Goal: Information Seeking & Learning: Learn about a topic

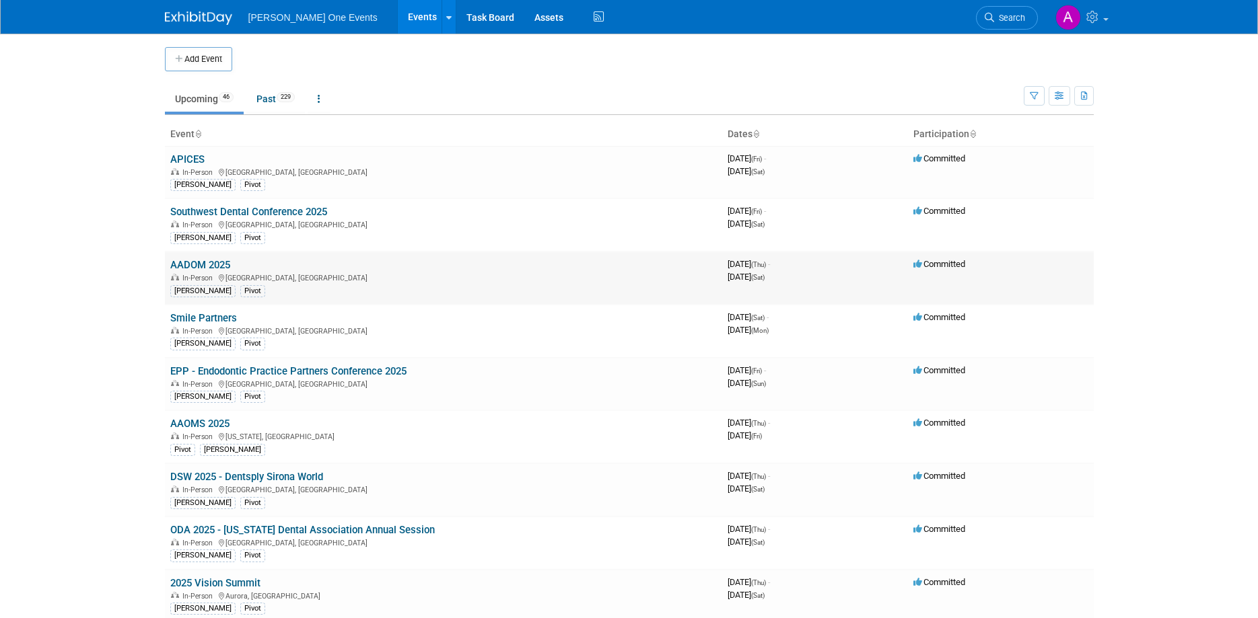
click at [195, 267] on link "AADOM 2025" at bounding box center [200, 265] width 60 height 12
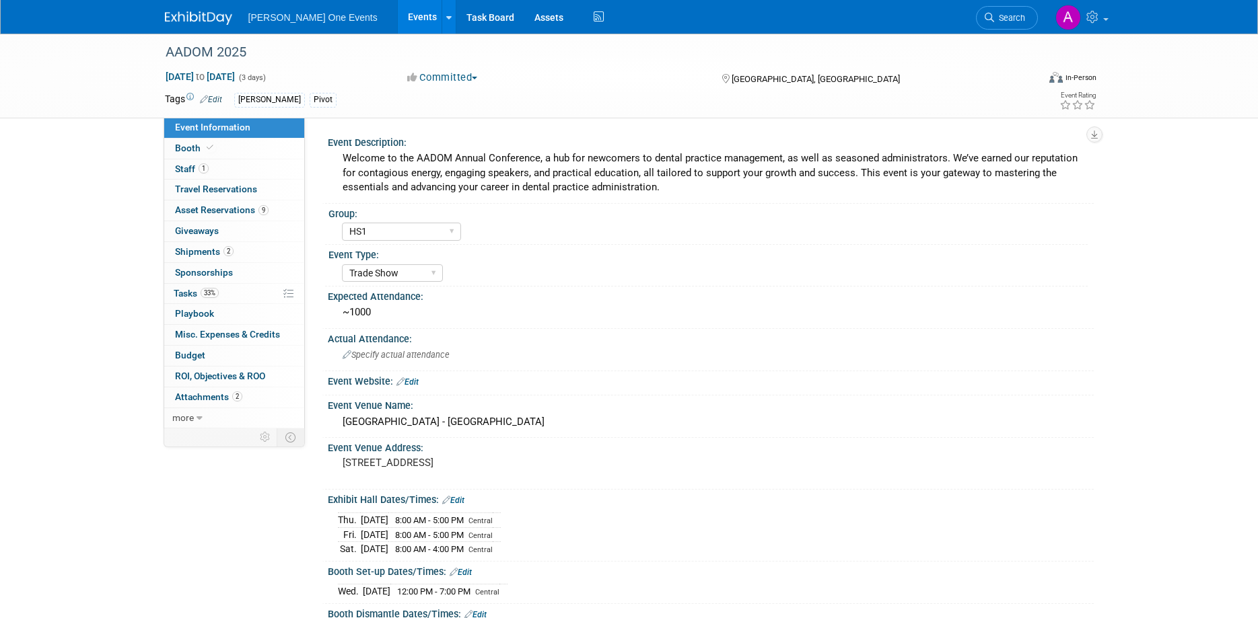
select select "HS1"
select select "Trade Show"
click at [197, 151] on span "Booth" at bounding box center [195, 148] width 41 height 11
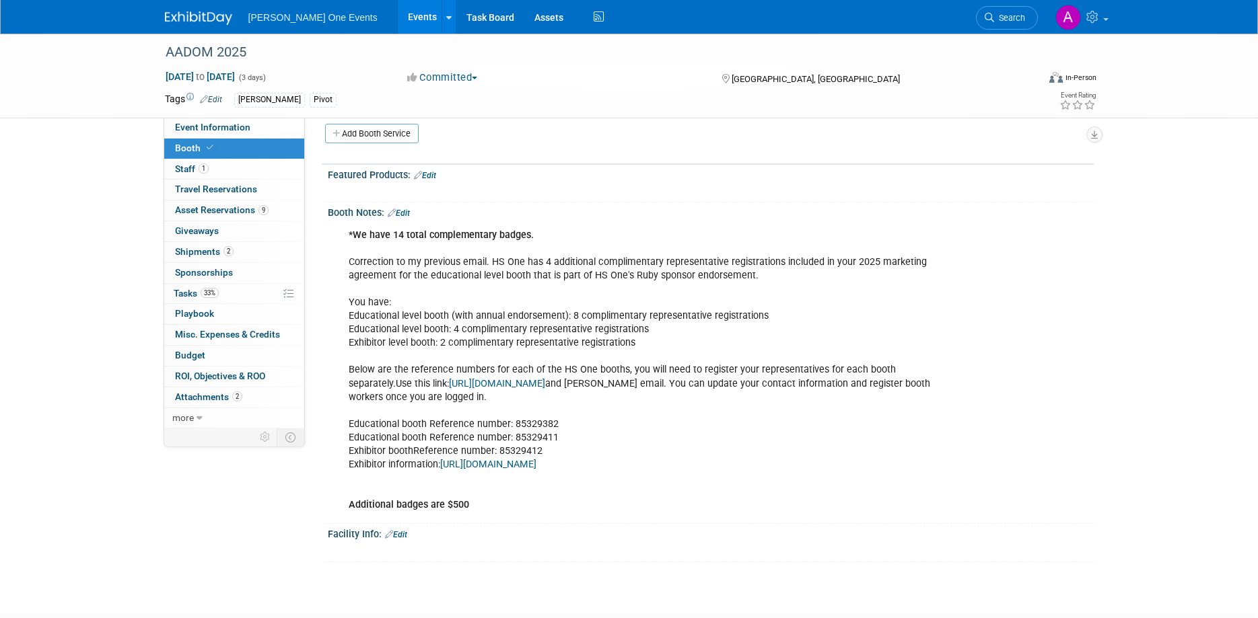
scroll to position [433, 0]
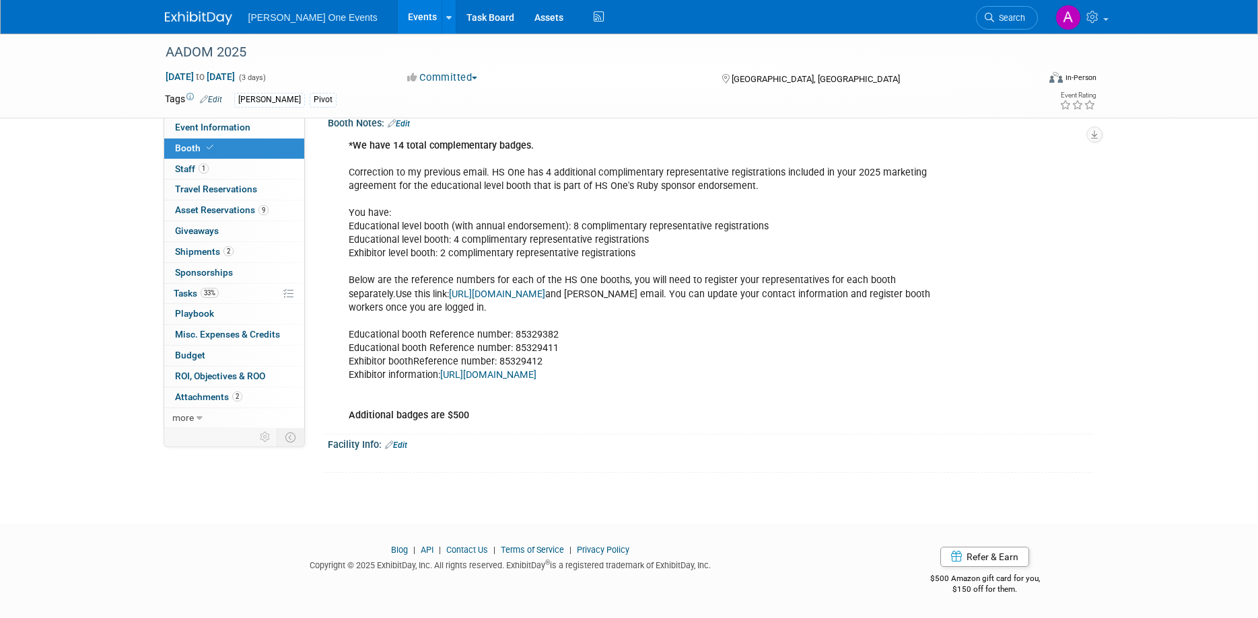
click at [690, 369] on div "*We have 14 total complementary badges. Correction to my previous email. HS One…" at bounding box center [642, 281] width 606 height 297
click at [701, 394] on div "*We have 14 total complementary badges. Correction to my previous email. HS One…" at bounding box center [642, 281] width 606 height 297
click at [536, 369] on link "https://exhibitor.aadomconference.com/exhibitor-information/" at bounding box center [488, 374] width 96 height 11
click at [207, 133] on link "Event Information" at bounding box center [234, 128] width 140 height 20
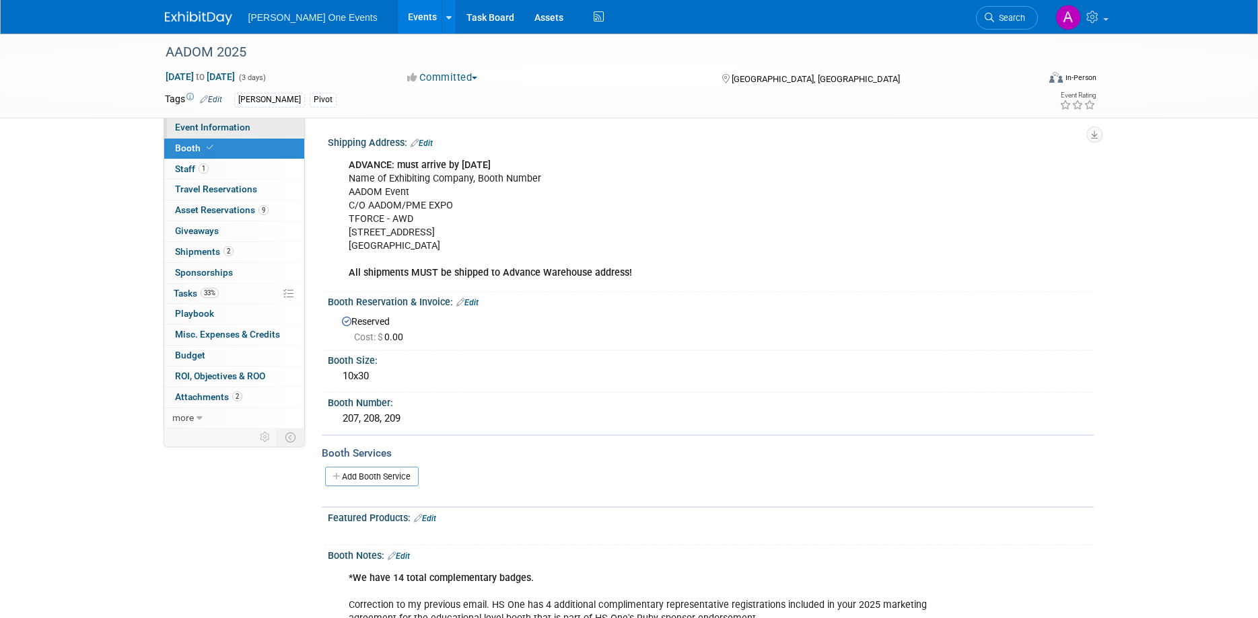
select select "HS1"
select select "Trade Show"
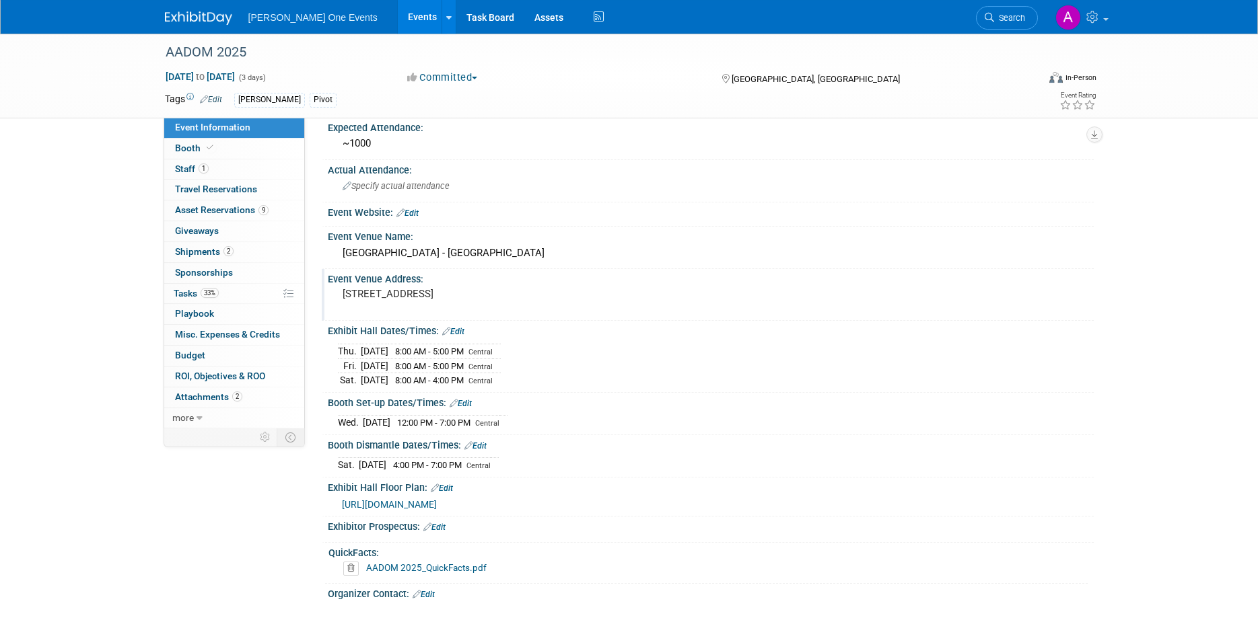
scroll to position [189, 0]
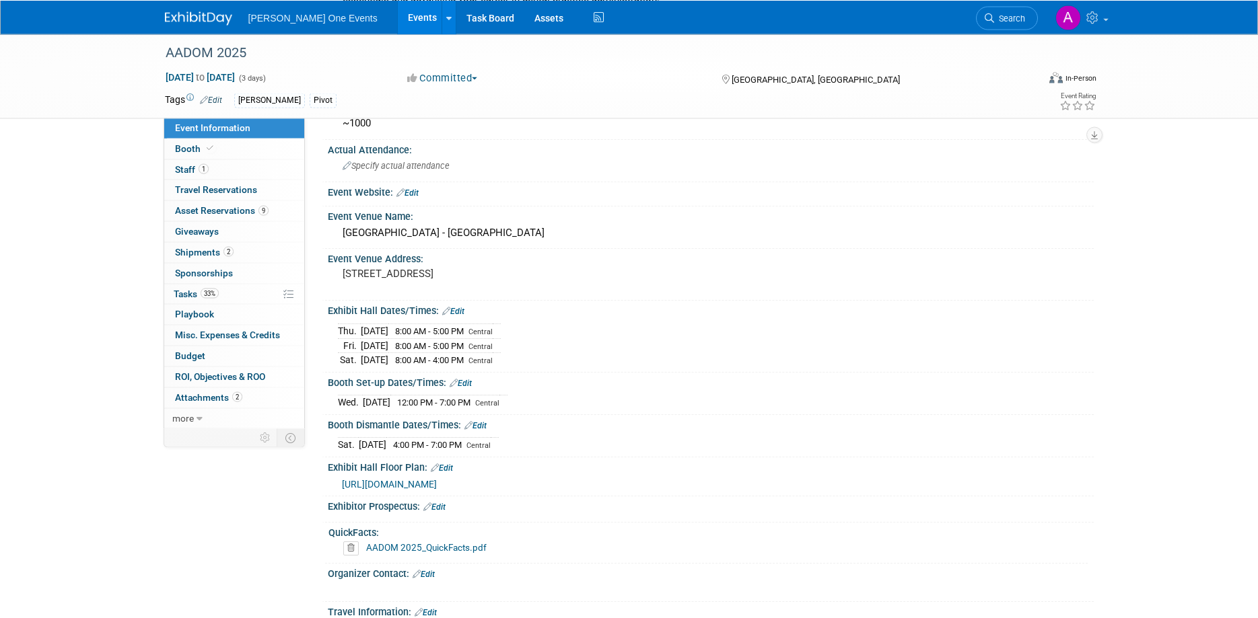
click at [391, 545] on link "AADOM 2025_QuickFacts.pdf" at bounding box center [426, 547] width 120 height 11
click at [231, 145] on link "Booth" at bounding box center [234, 149] width 140 height 20
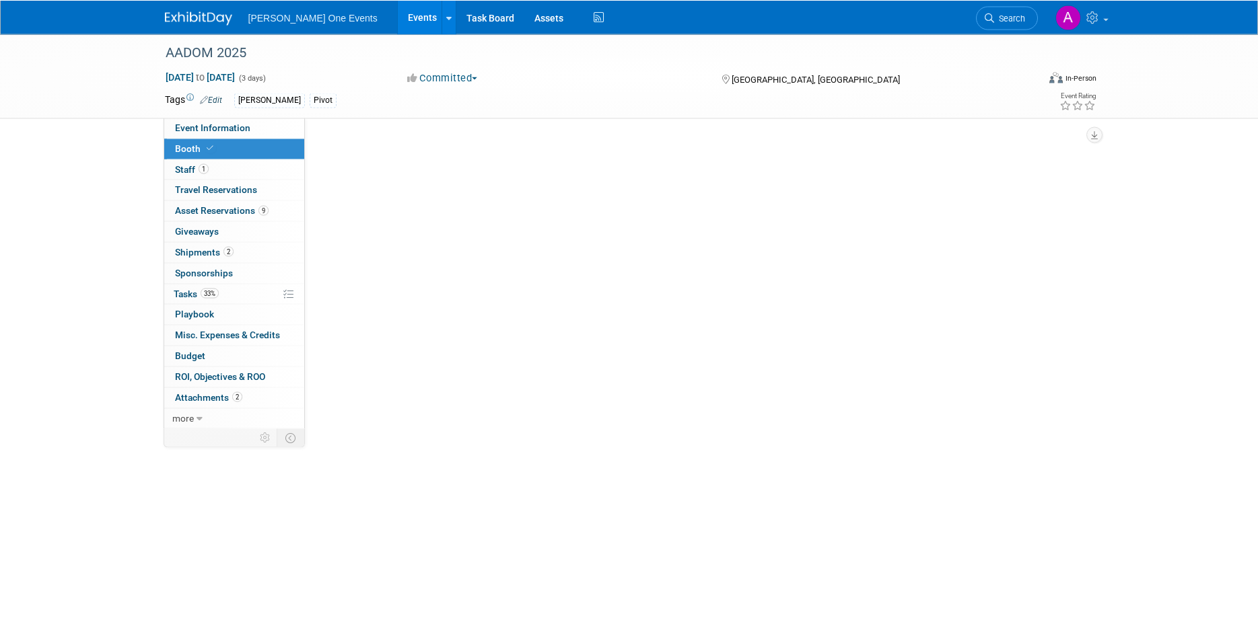
scroll to position [0, 0]
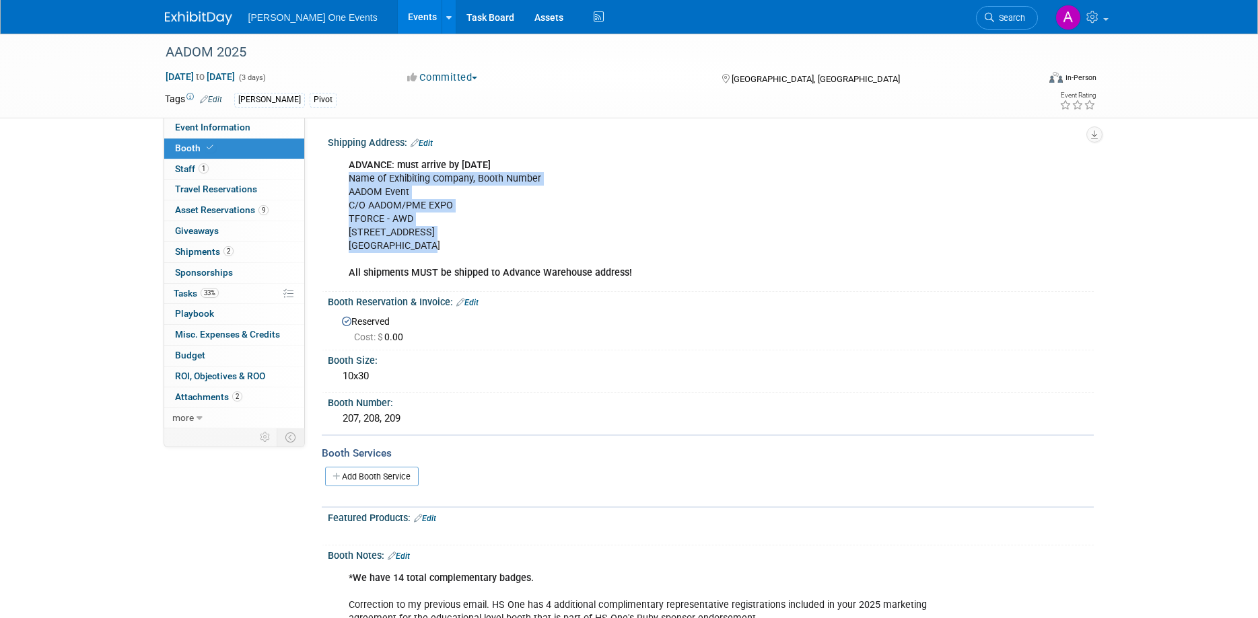
drag, startPoint x: 424, startPoint y: 252, endPoint x: 347, endPoint y: 184, distance: 102.9
click at [347, 184] on div "ADVANCE: must arrive by August 29th Name of Exhibiting Company, Booth Number AA…" at bounding box center [642, 219] width 606 height 135
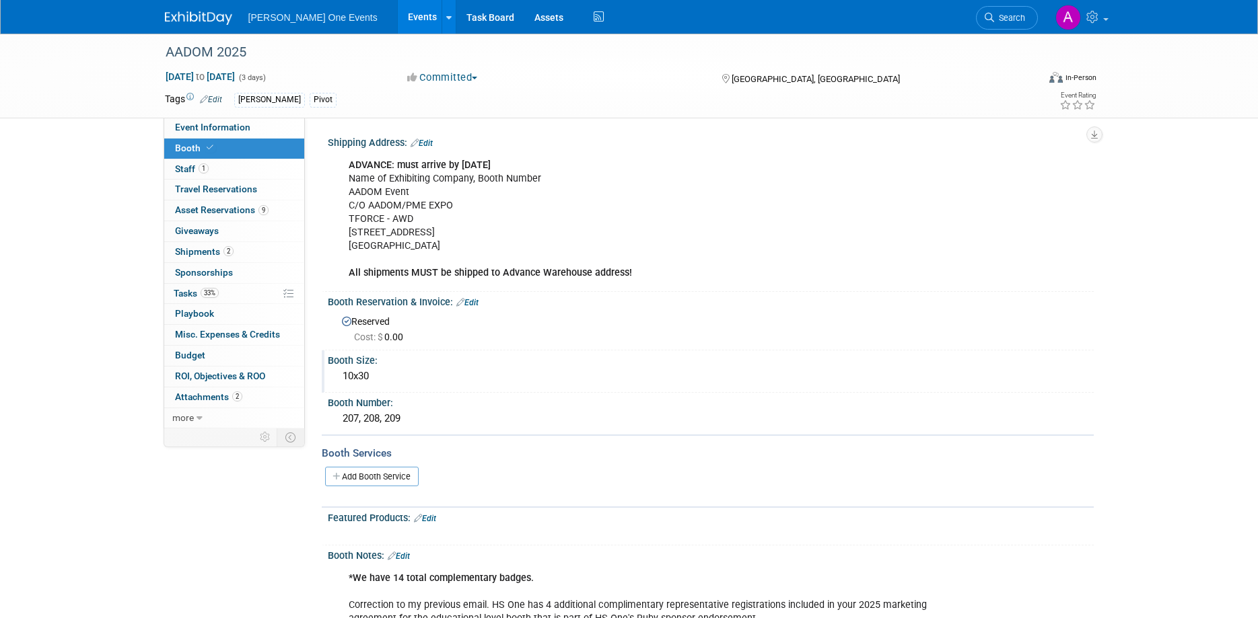
click at [488, 368] on div "10x30" at bounding box center [711, 376] width 746 height 21
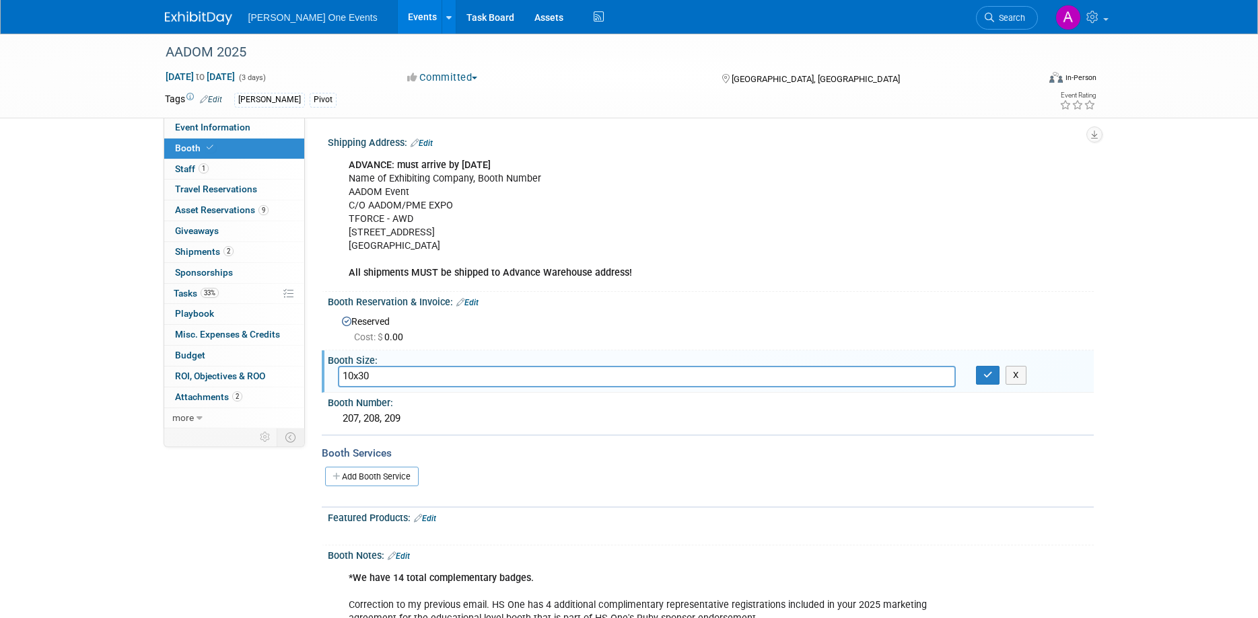
click at [672, 299] on div "Booth Reservation & Invoice: Edit" at bounding box center [711, 300] width 766 height 17
click at [720, 213] on div "ADVANCE: must arrive by August 29th Name of Exhibiting Company, Booth Number AA…" at bounding box center [642, 219] width 606 height 135
click at [689, 149] on div "Shipping Address: Edit ADVANCE: must arrive by August 29th Name of Exhibiting C…" at bounding box center [708, 212] width 772 height 159
click at [987, 379] on icon "button" at bounding box center [987, 375] width 9 height 9
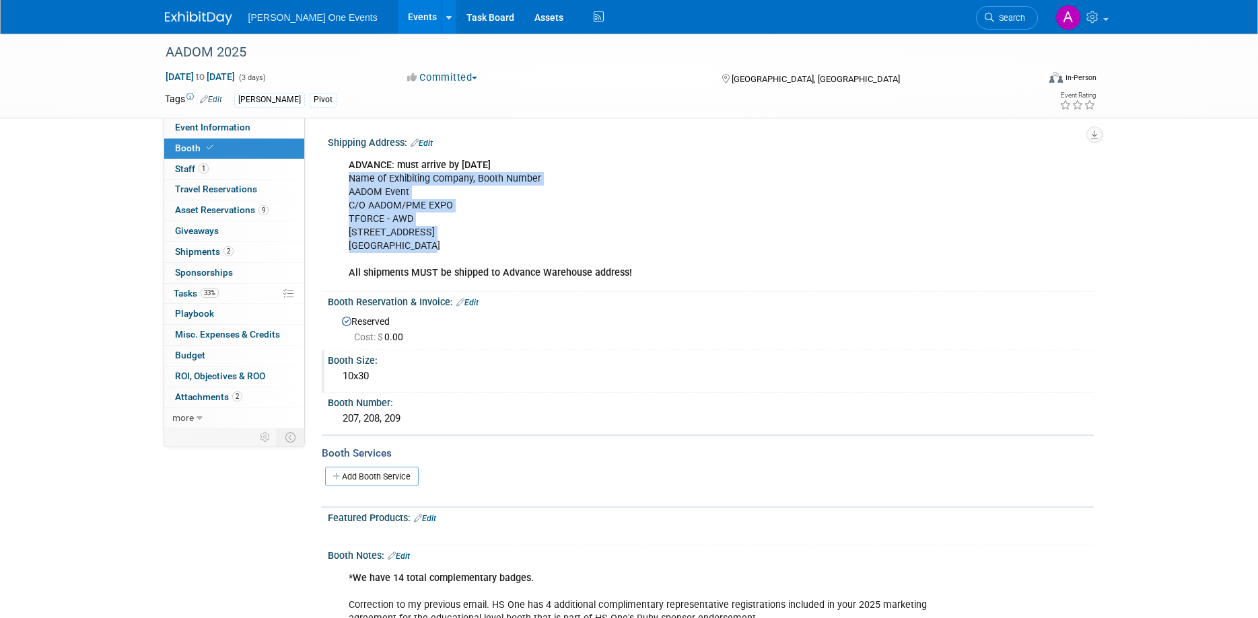
drag, startPoint x: 425, startPoint y: 246, endPoint x: 349, endPoint y: 180, distance: 100.6
click at [349, 180] on div "ADVANCE: must arrive by August 29th Name of Exhibiting Company, Booth Number AA…" at bounding box center [642, 219] width 606 height 135
copy div "Name of Exhibiting Company, Booth Number AADOM Event C/O AADOM/PME EXPO TFORCE …"
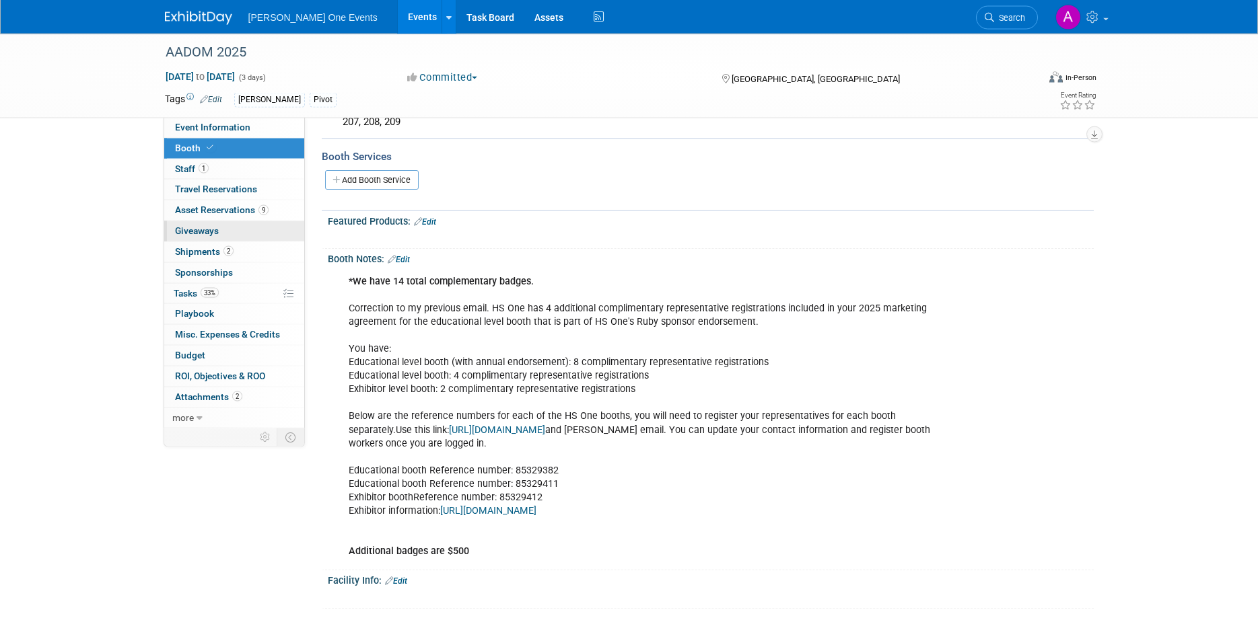
scroll to position [206, 0]
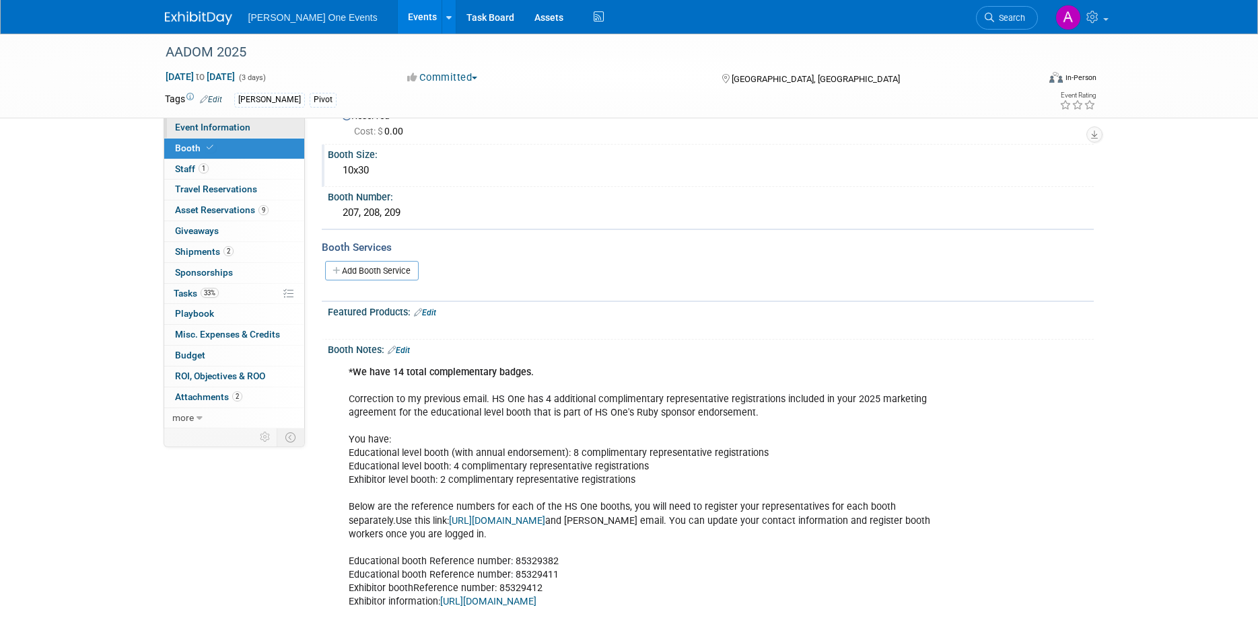
click at [219, 127] on span "Event Information" at bounding box center [212, 127] width 75 height 11
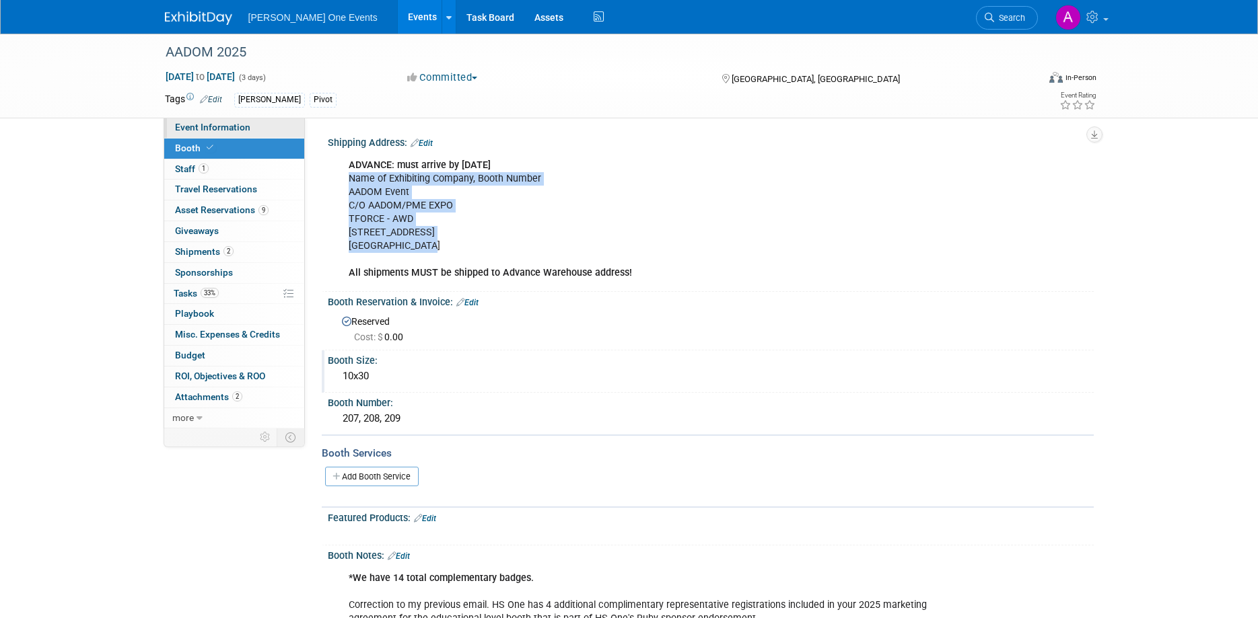
select select "HS1"
select select "Trade Show"
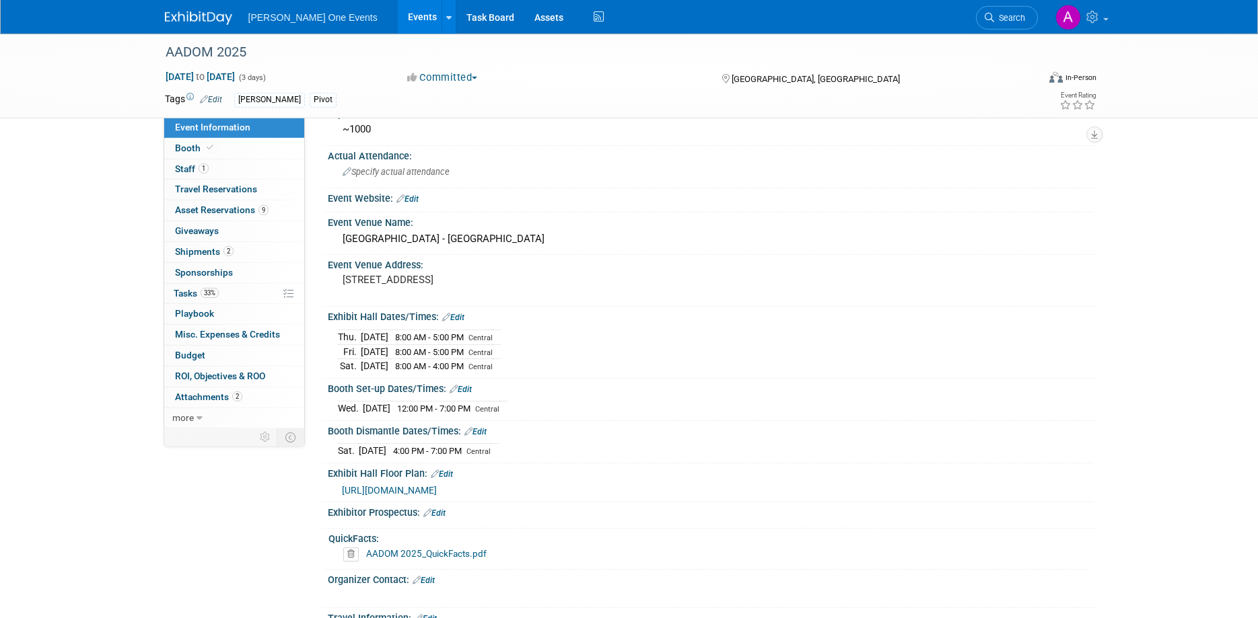
scroll to position [189, 0]
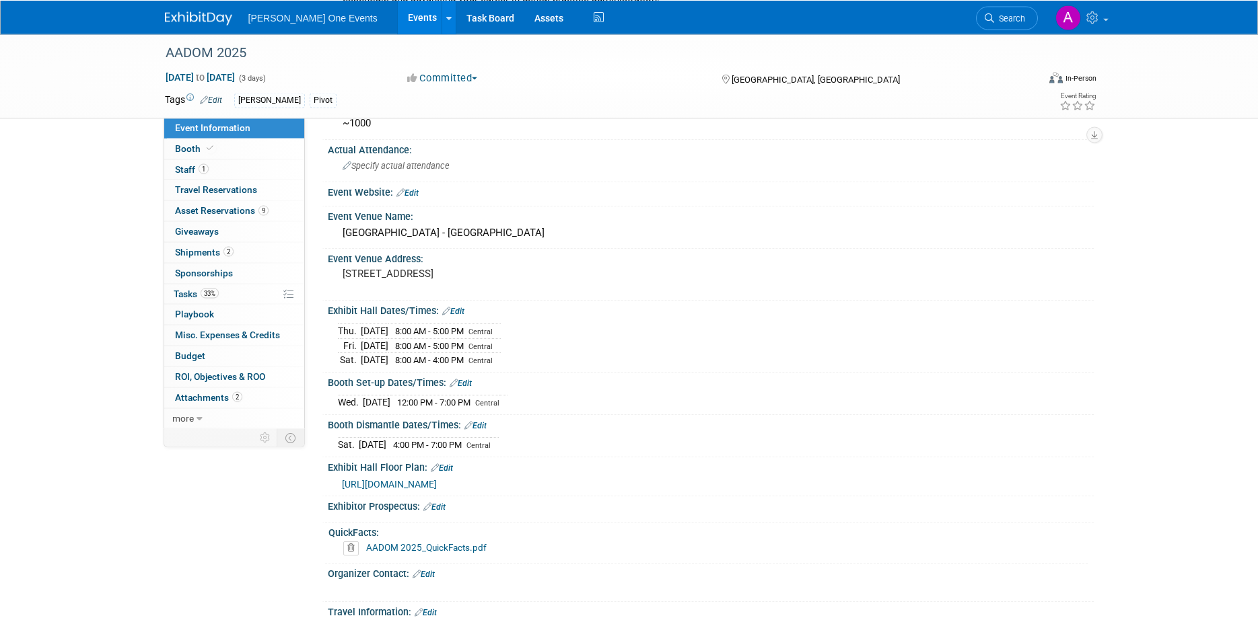
click at [384, 548] on link "AADOM 2025_QuickFacts.pdf" at bounding box center [426, 547] width 120 height 11
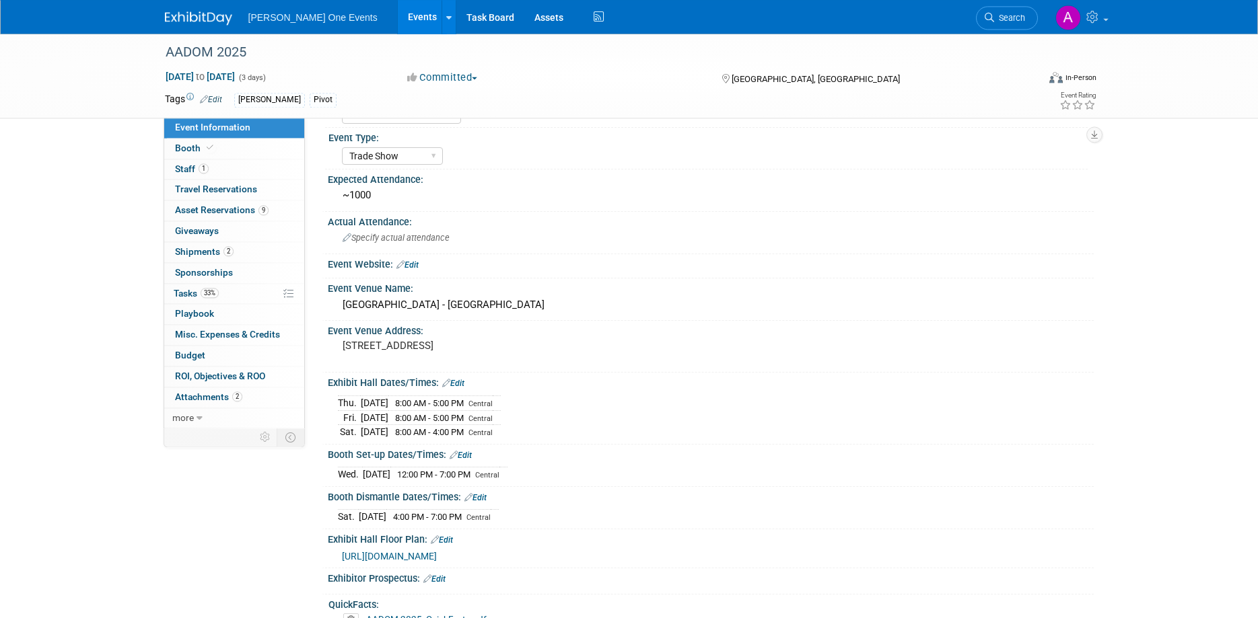
scroll to position [0, 0]
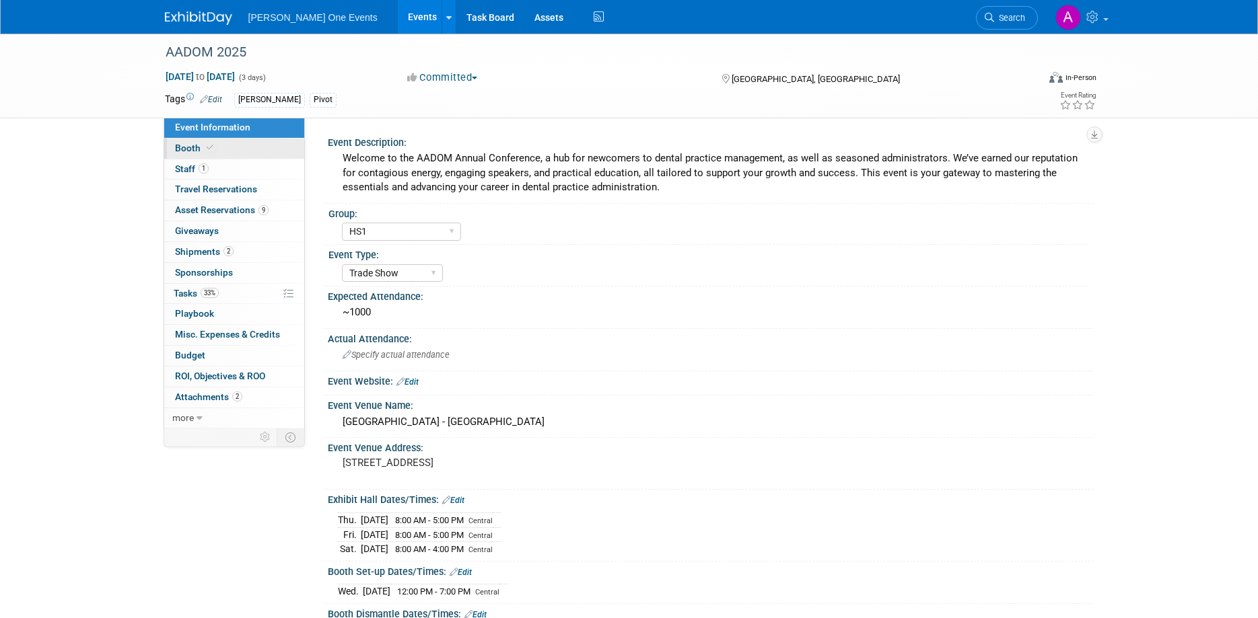
click at [218, 147] on link "Booth" at bounding box center [234, 149] width 140 height 20
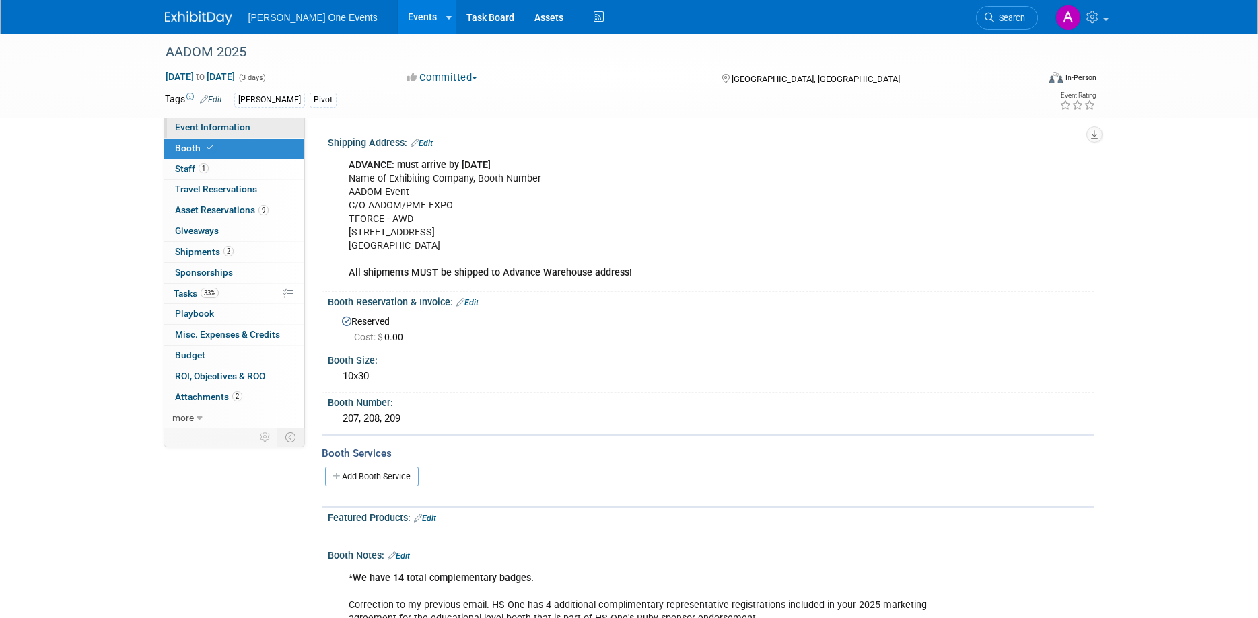
click at [202, 124] on span "Event Information" at bounding box center [212, 127] width 75 height 11
select select "HS1"
select select "Trade Show"
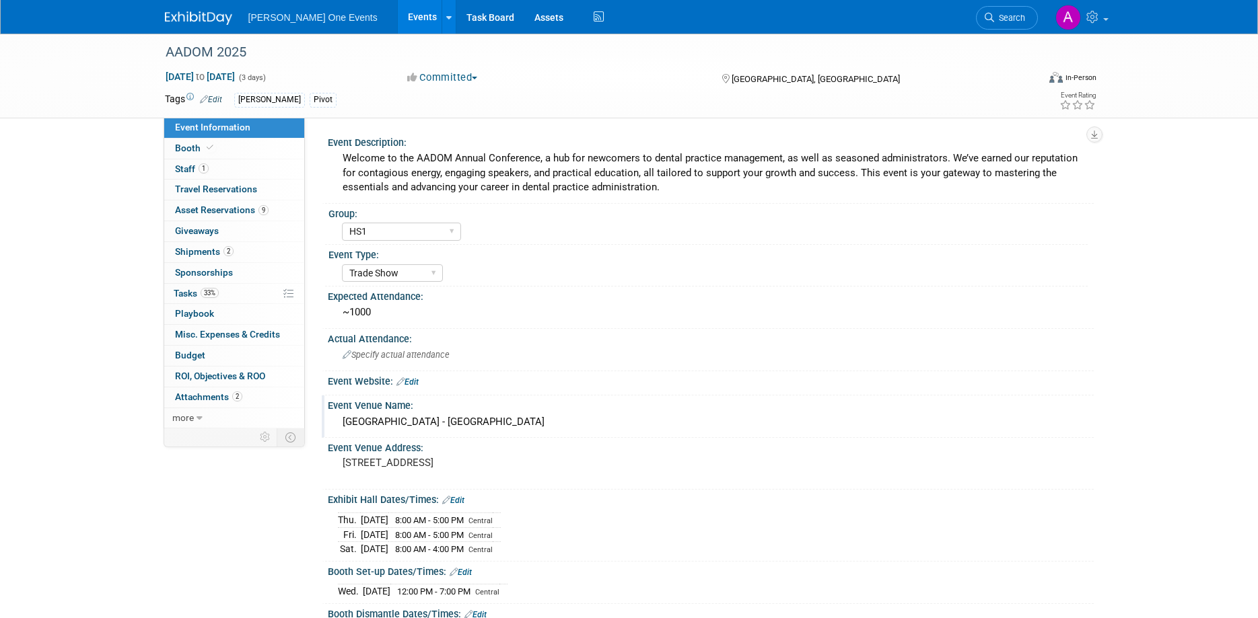
click at [394, 425] on div "Kalahari Resort - Kilimanjaro Ballroom" at bounding box center [711, 422] width 746 height 21
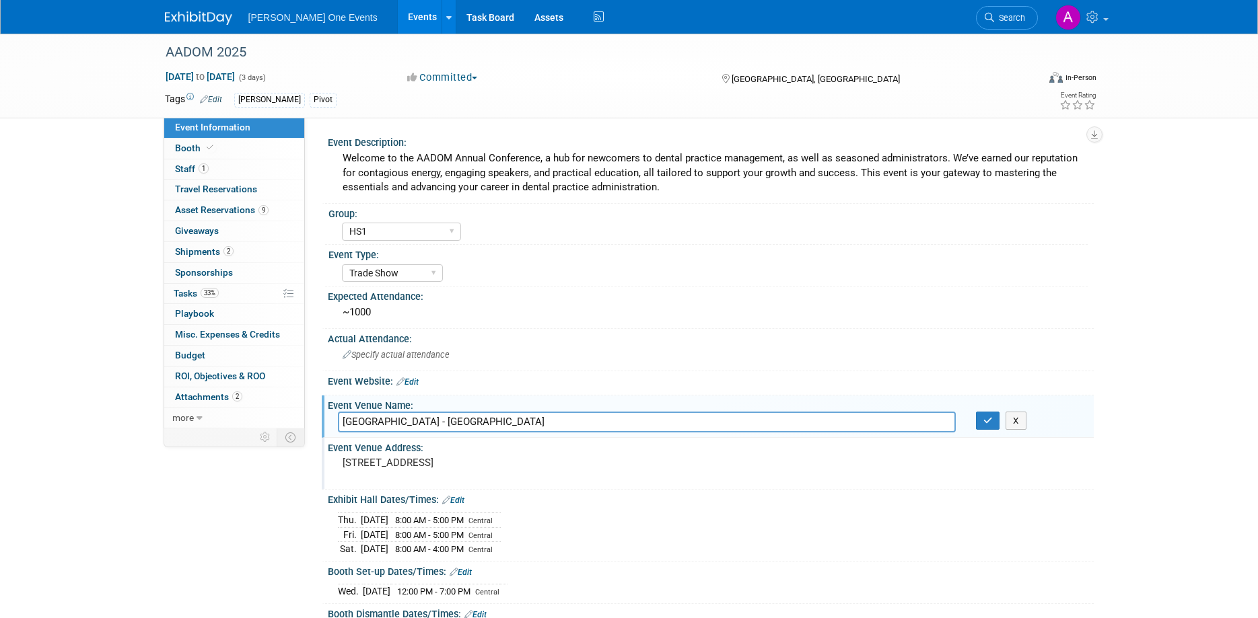
click at [515, 460] on pre "3001 Kalahari Blvd, Round Rock, TX 78665" at bounding box center [487, 463] width 289 height 12
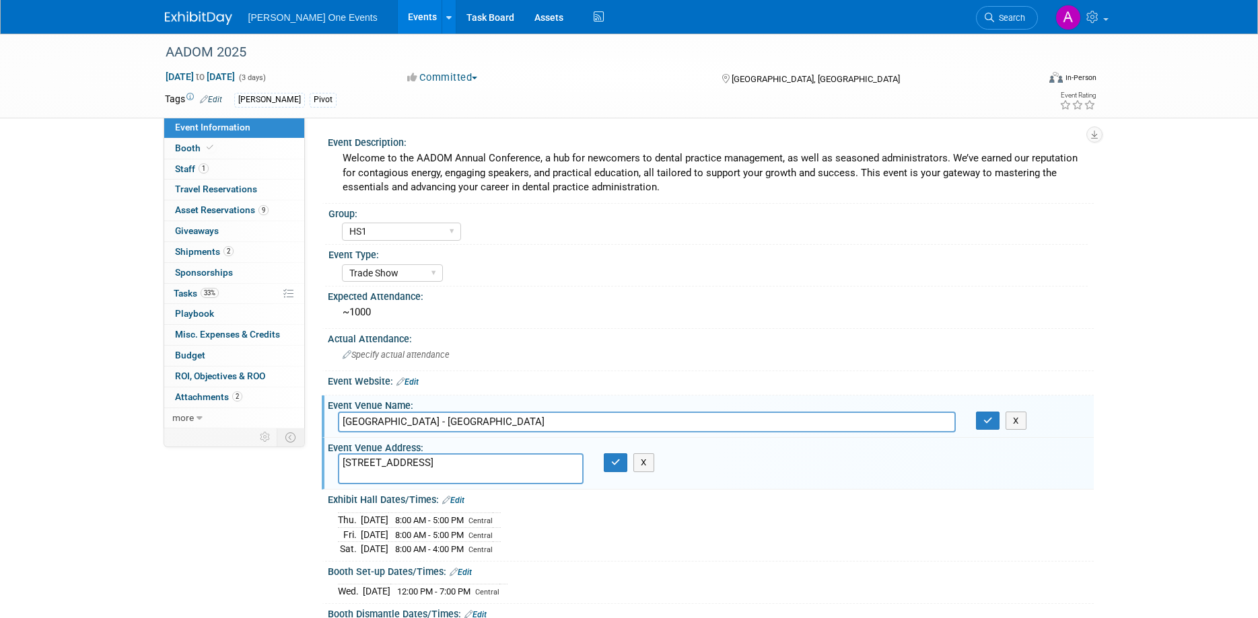
click at [515, 460] on textarea "3001 Kalahari Blvd, Round Rock, TX 78665" at bounding box center [461, 469] width 246 height 31
click at [505, 420] on input "Kalahari Resort - Kilimanjaro Ballroom" at bounding box center [647, 422] width 618 height 21
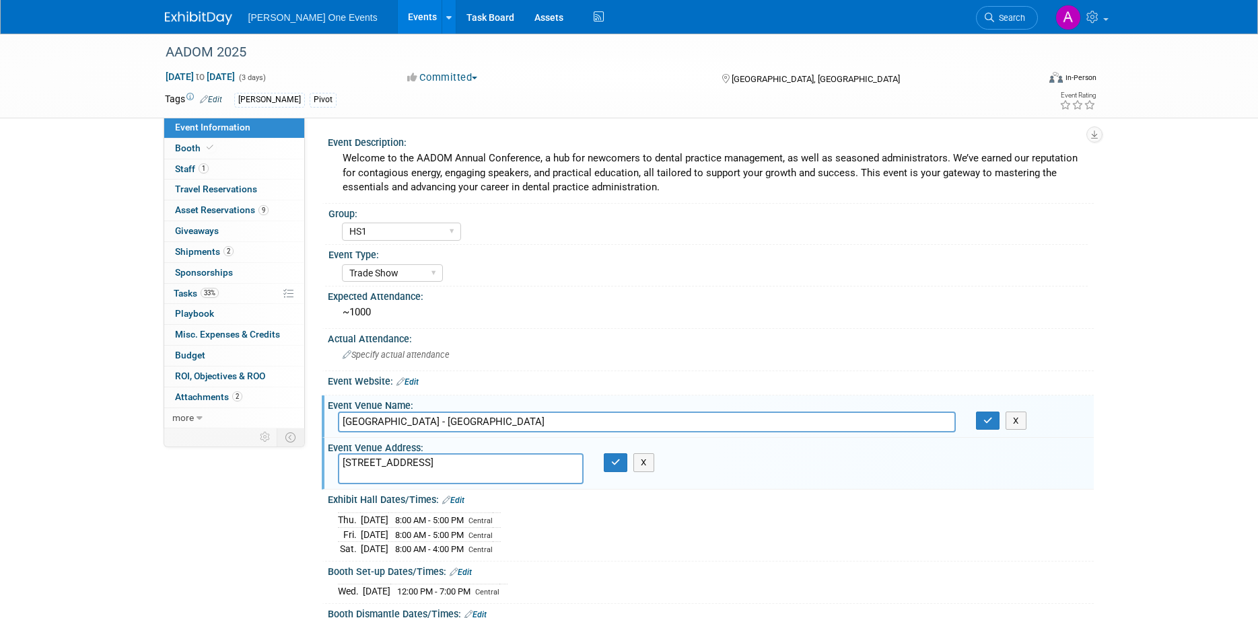
click at [479, 456] on textarea "3001 Kalahari Blvd, Round Rock, TX 78665" at bounding box center [461, 469] width 246 height 31
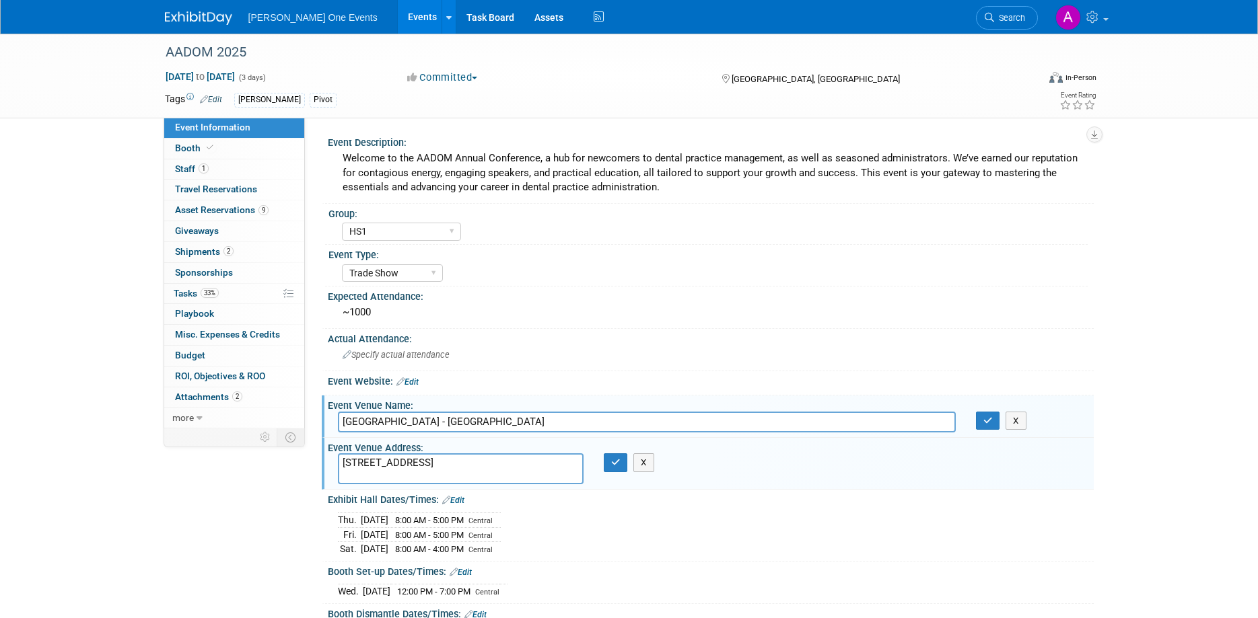
click at [548, 420] on input "Kalahari Resort - Kilimanjaro Ballroom" at bounding box center [647, 422] width 618 height 21
click at [225, 141] on link "Booth" at bounding box center [234, 149] width 140 height 20
